Goal: Task Accomplishment & Management: Manage account settings

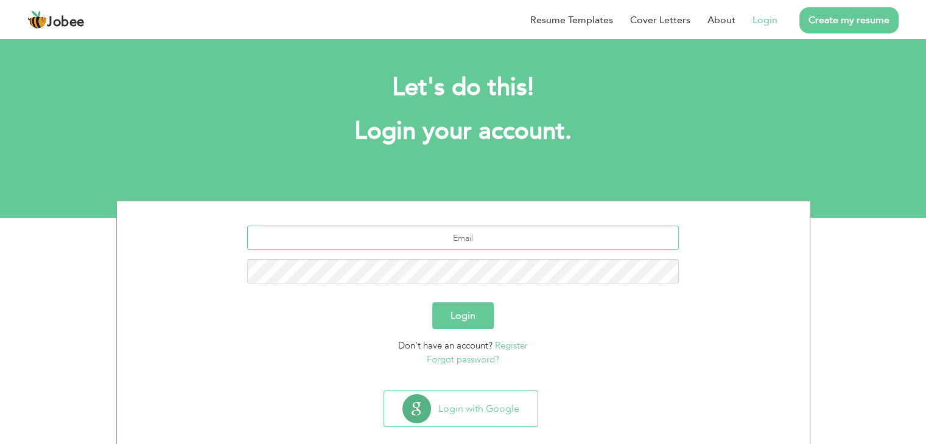
click at [453, 240] on input "text" at bounding box center [462, 238] width 431 height 24
type input "[DOMAIN_NAME][EMAIL_ADDRESS][PERSON_NAME][DOMAIN_NAME]"
click at [473, 316] on button "Login" at bounding box center [462, 315] width 61 height 27
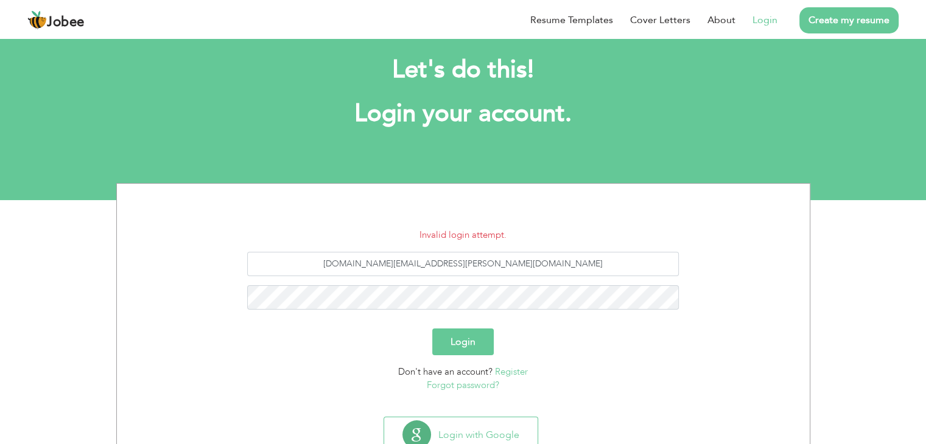
scroll to position [18, 0]
click at [469, 332] on button "Login" at bounding box center [462, 341] width 61 height 27
